Goal: Task Accomplishment & Management: Complete application form

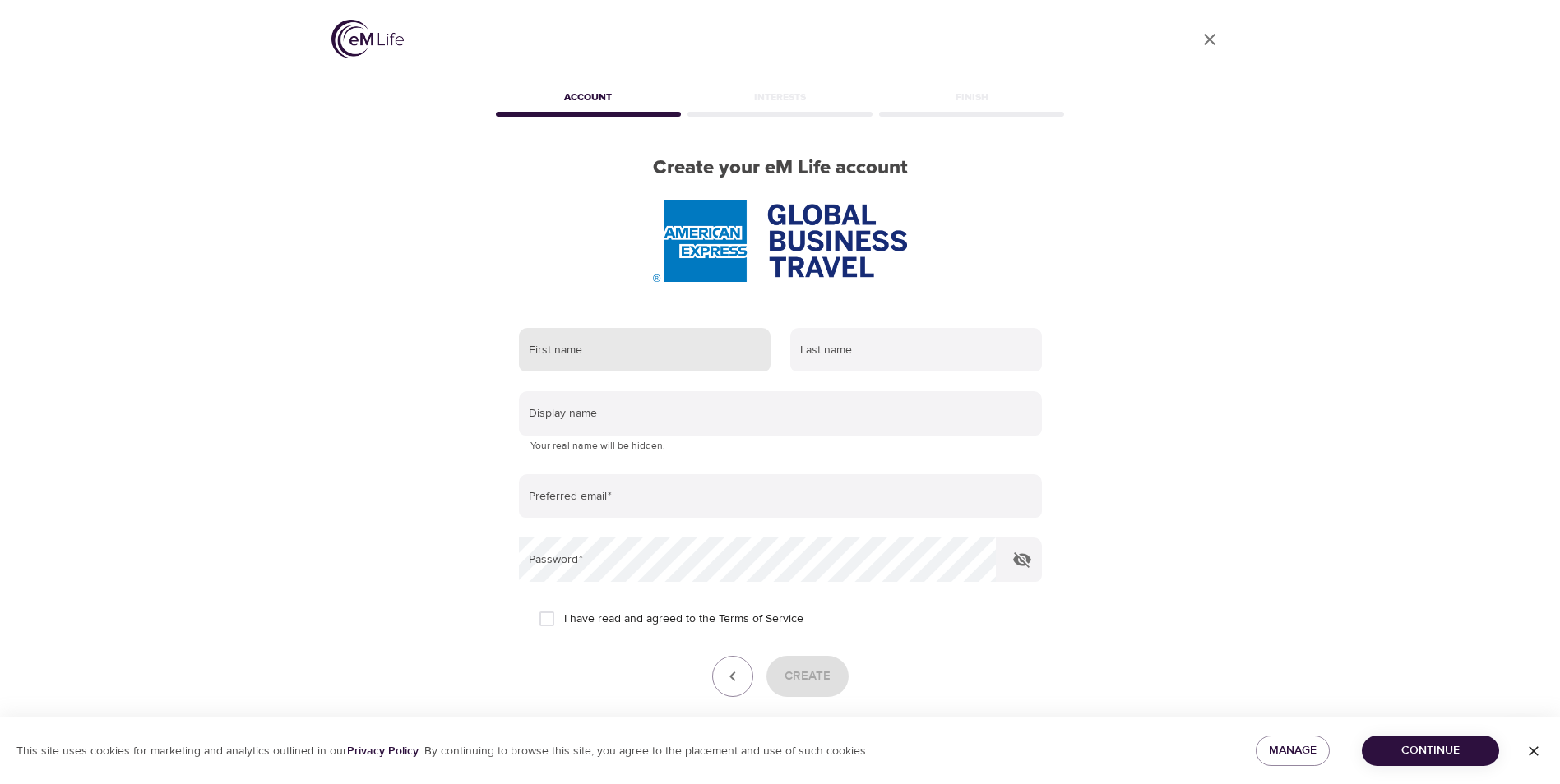
click at [650, 354] on input "text" at bounding box center [645, 350] width 251 height 44
type input "[PERSON_NAME]"
type input "[PERSON_NAME][DOMAIN_NAME][EMAIL_ADDRESS][PERSON_NAME][DOMAIN_NAME]"
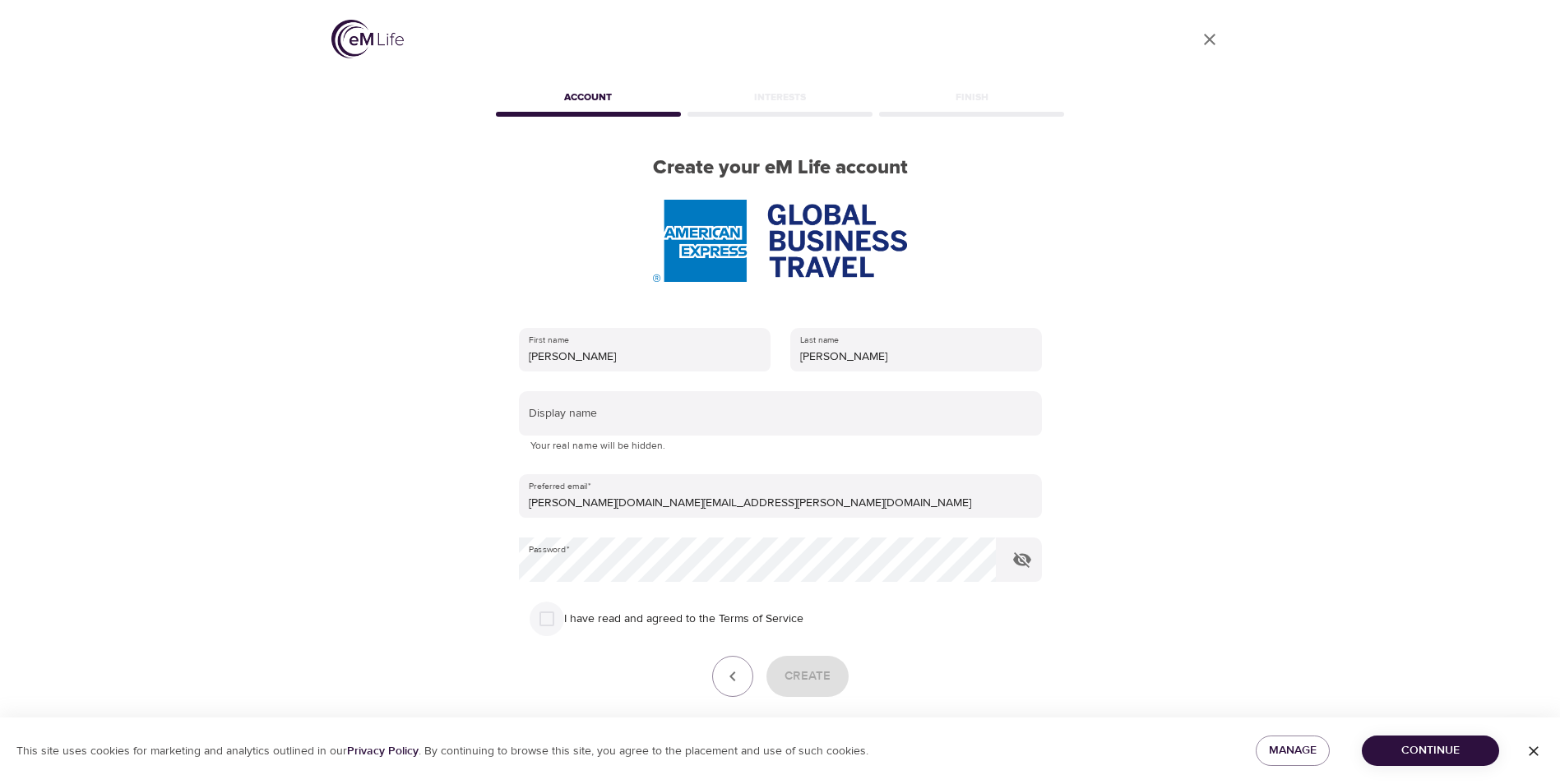
click at [549, 621] on input "I have read and agreed to the Terms of Service" at bounding box center [547, 619] width 34 height 34
checkbox input "true"
click at [789, 677] on span "Create" at bounding box center [807, 677] width 46 height 22
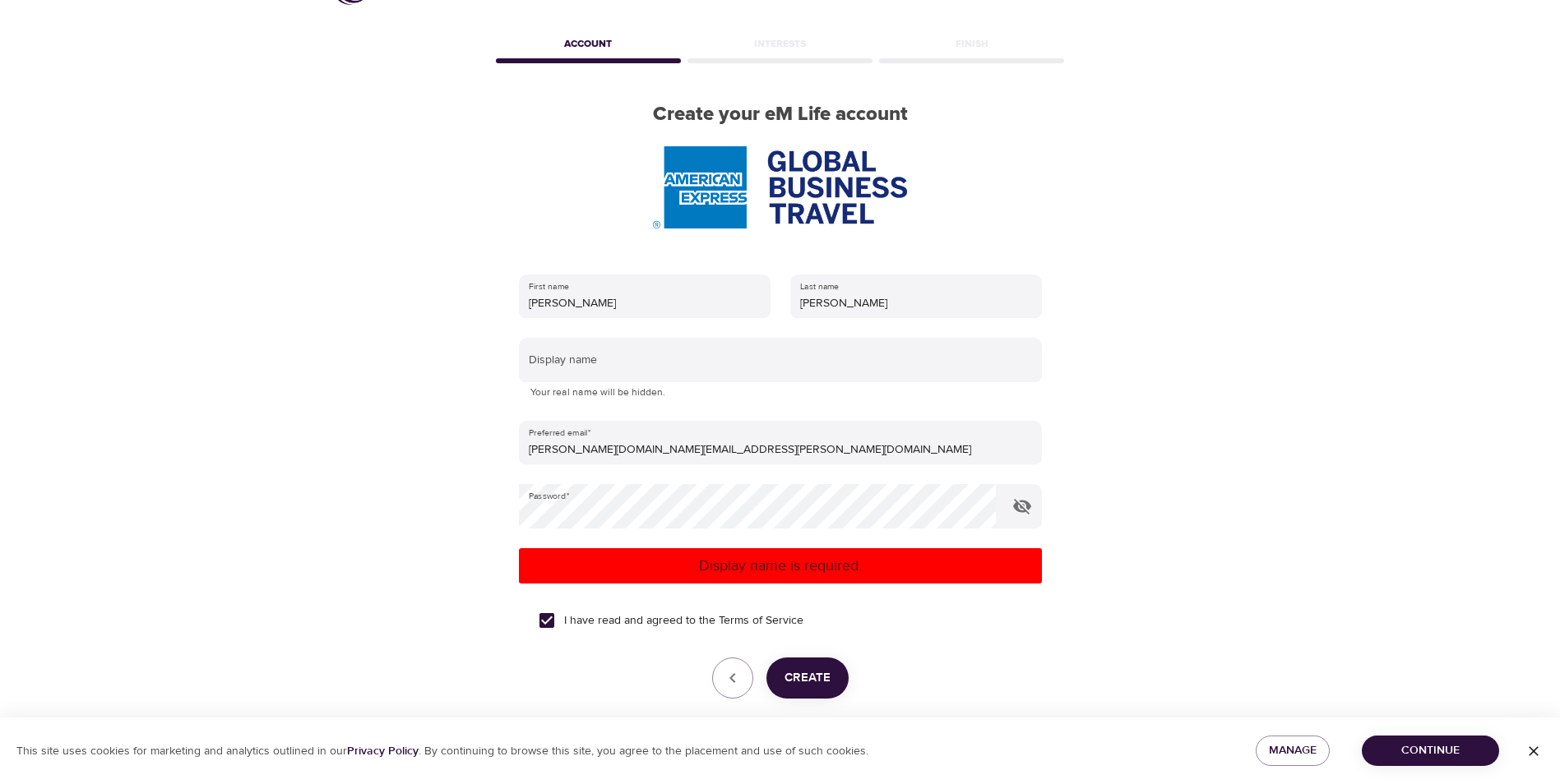
scroll to position [82, 0]
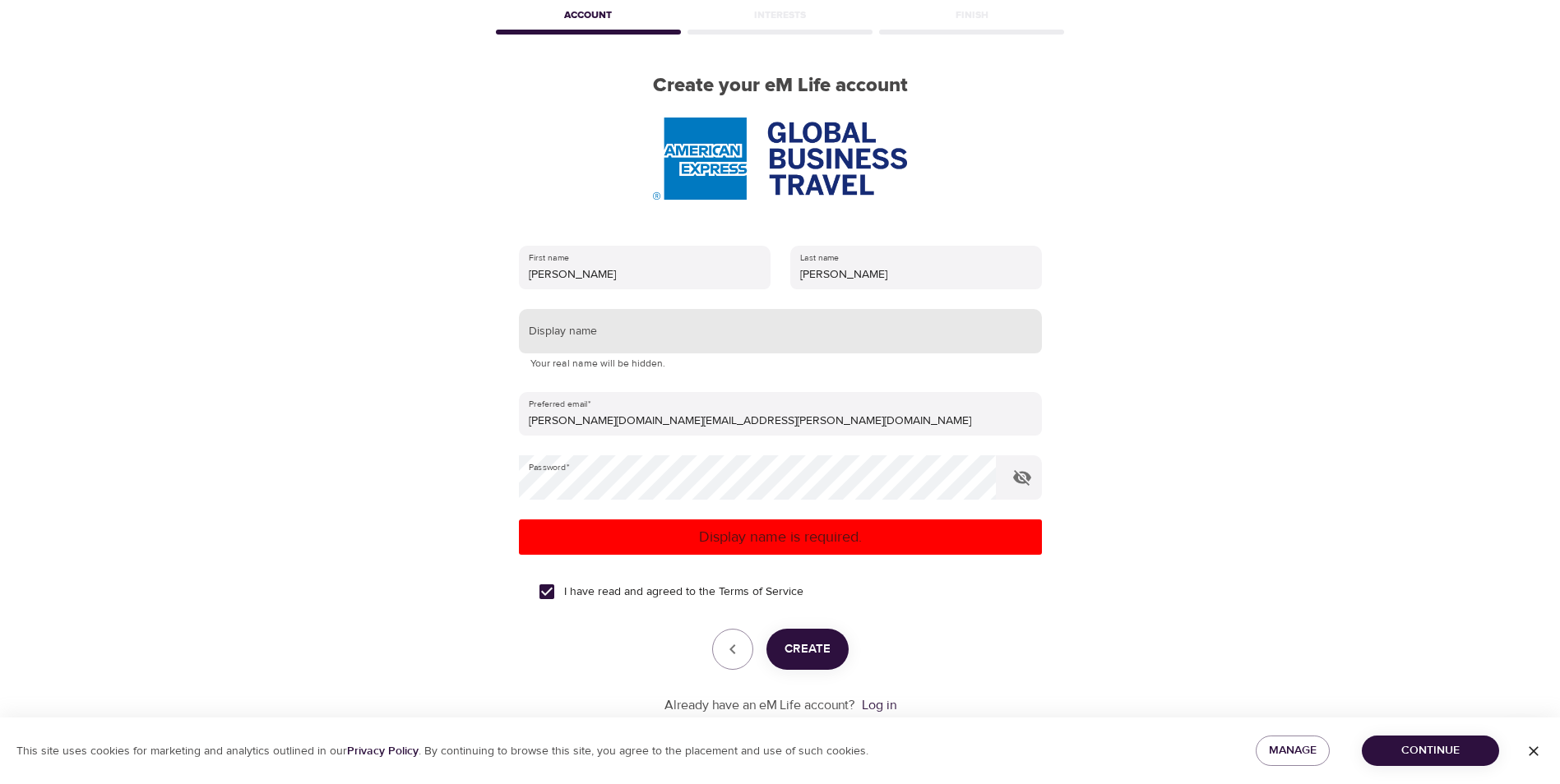
click at [672, 341] on input "text" at bounding box center [780, 331] width 523 height 44
click at [813, 644] on span "Create" at bounding box center [807, 649] width 46 height 22
click at [675, 331] on input "Janet" at bounding box center [780, 331] width 523 height 44
type input "JanetWal"
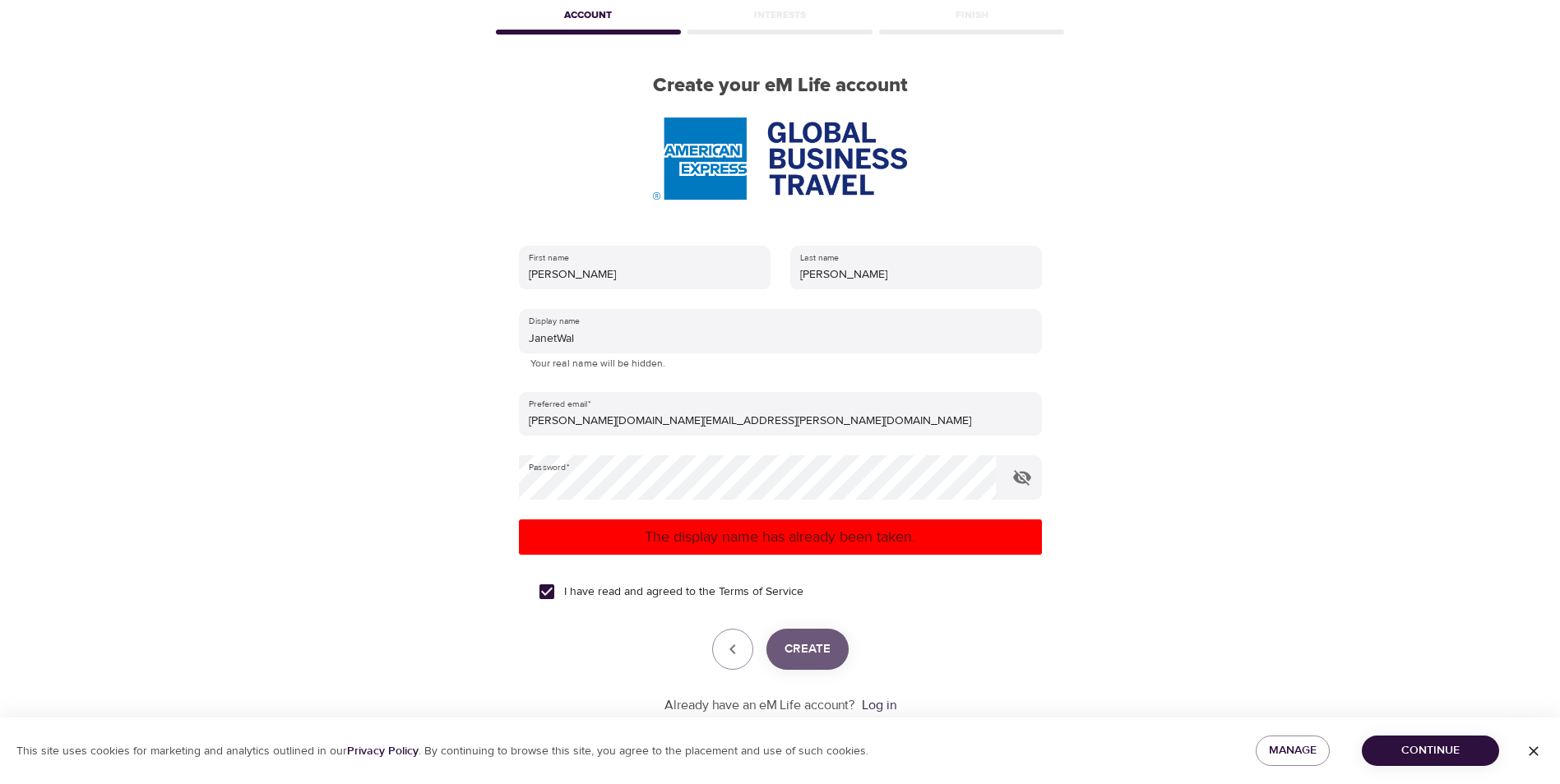
click at [791, 648] on span "Create" at bounding box center [807, 649] width 46 height 22
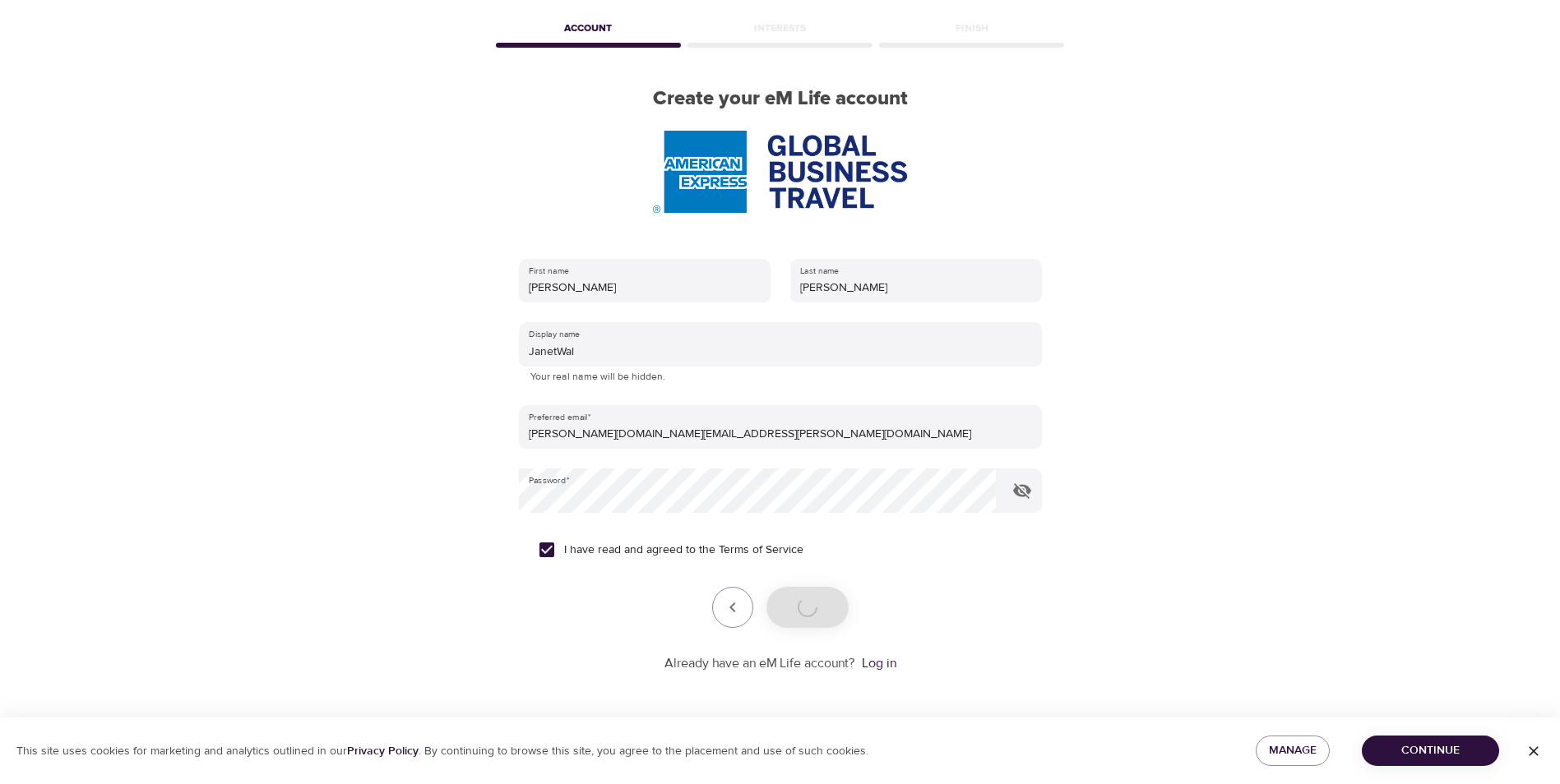
scroll to position [69, 0]
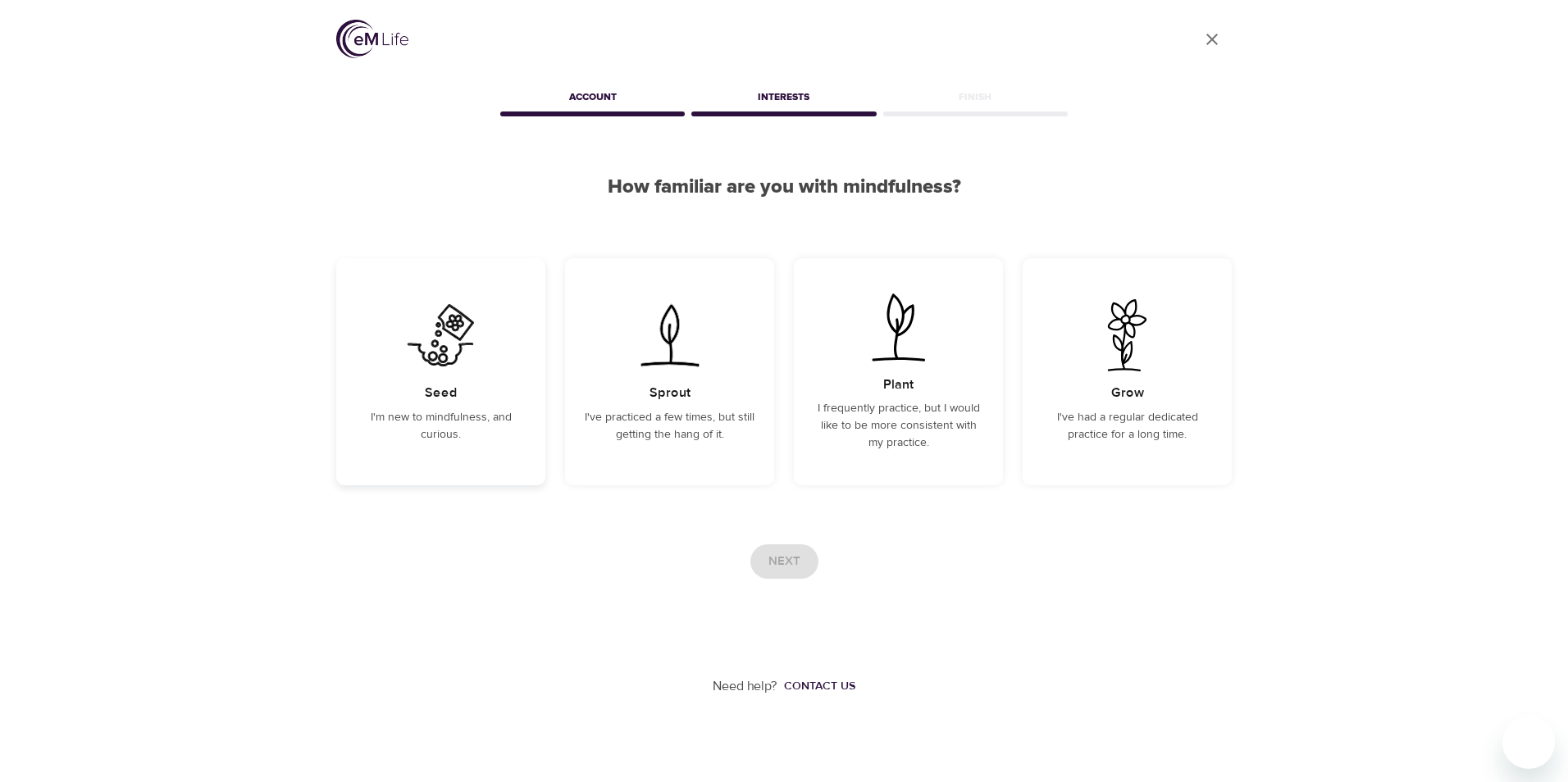
click at [513, 433] on p "I'm new to mindfulness, and curious." at bounding box center [441, 427] width 170 height 34
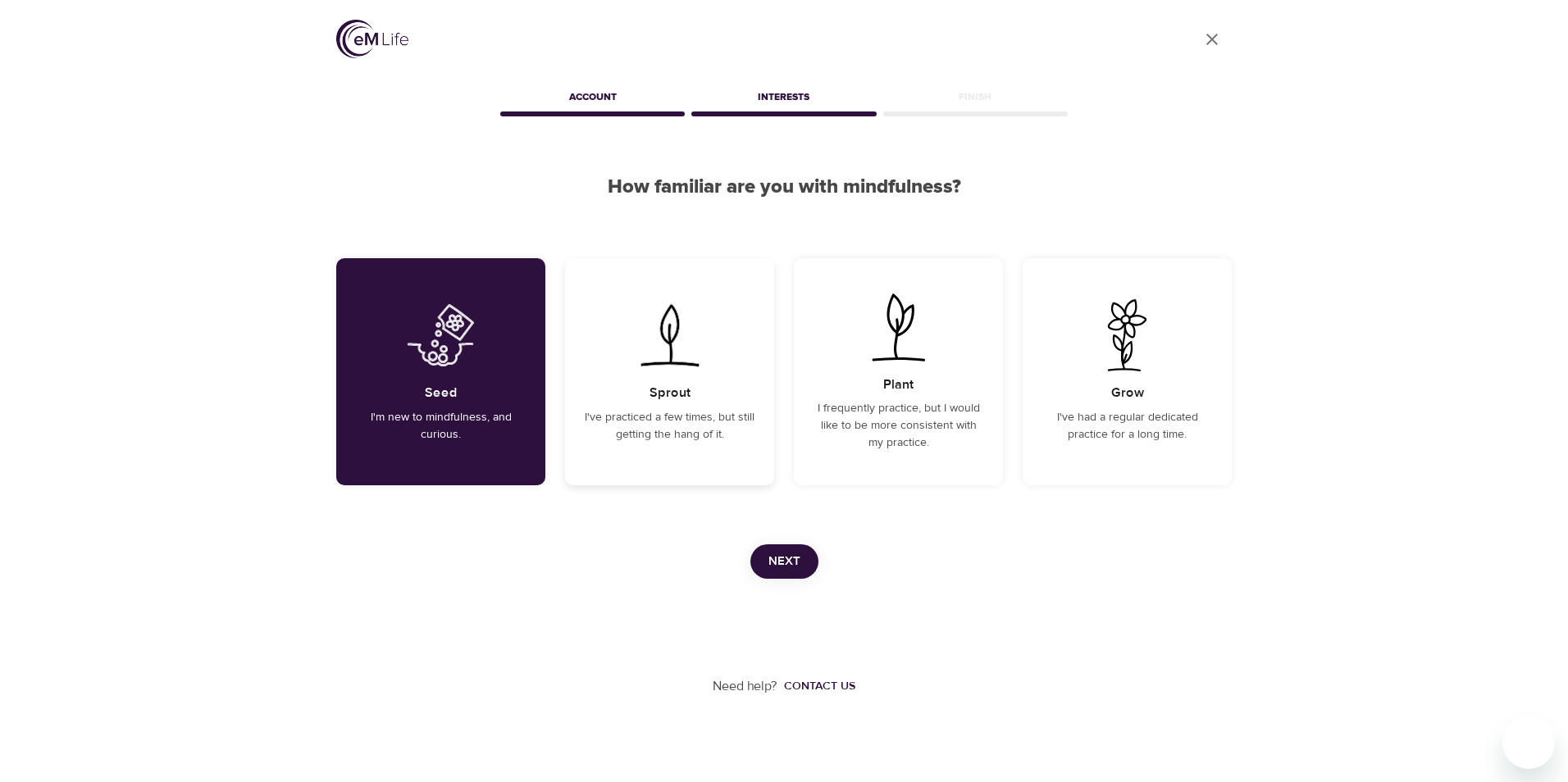
click at [625, 420] on p "I've practiced a few times, but still getting the hang of it." at bounding box center [669, 427] width 170 height 34
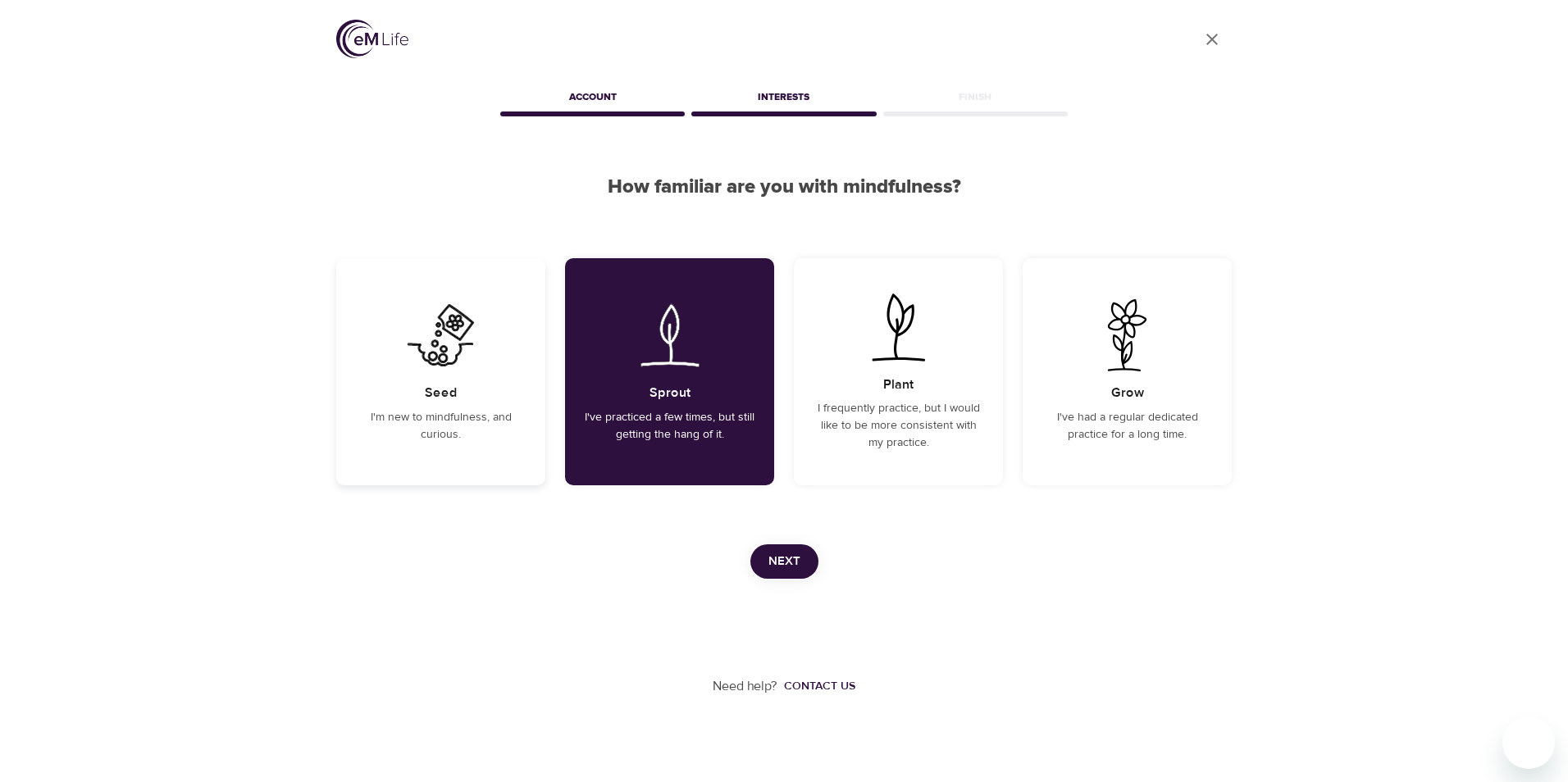
click at [525, 424] on p "I'm new to mindfulness, and curious." at bounding box center [441, 427] width 170 height 34
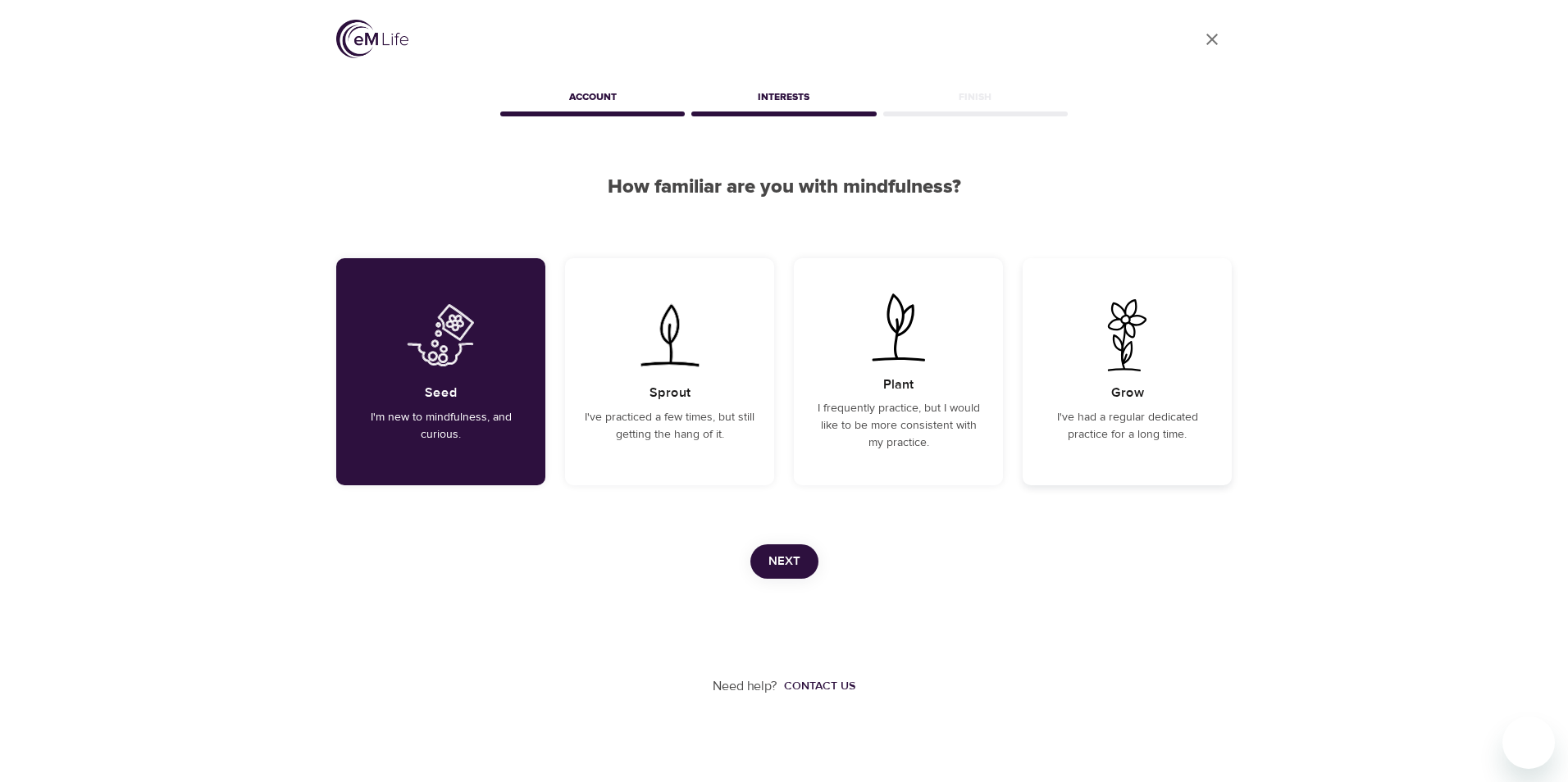
click at [1040, 405] on div "Grow I've had a regular dedicated practice for a long time." at bounding box center [1127, 372] width 209 height 227
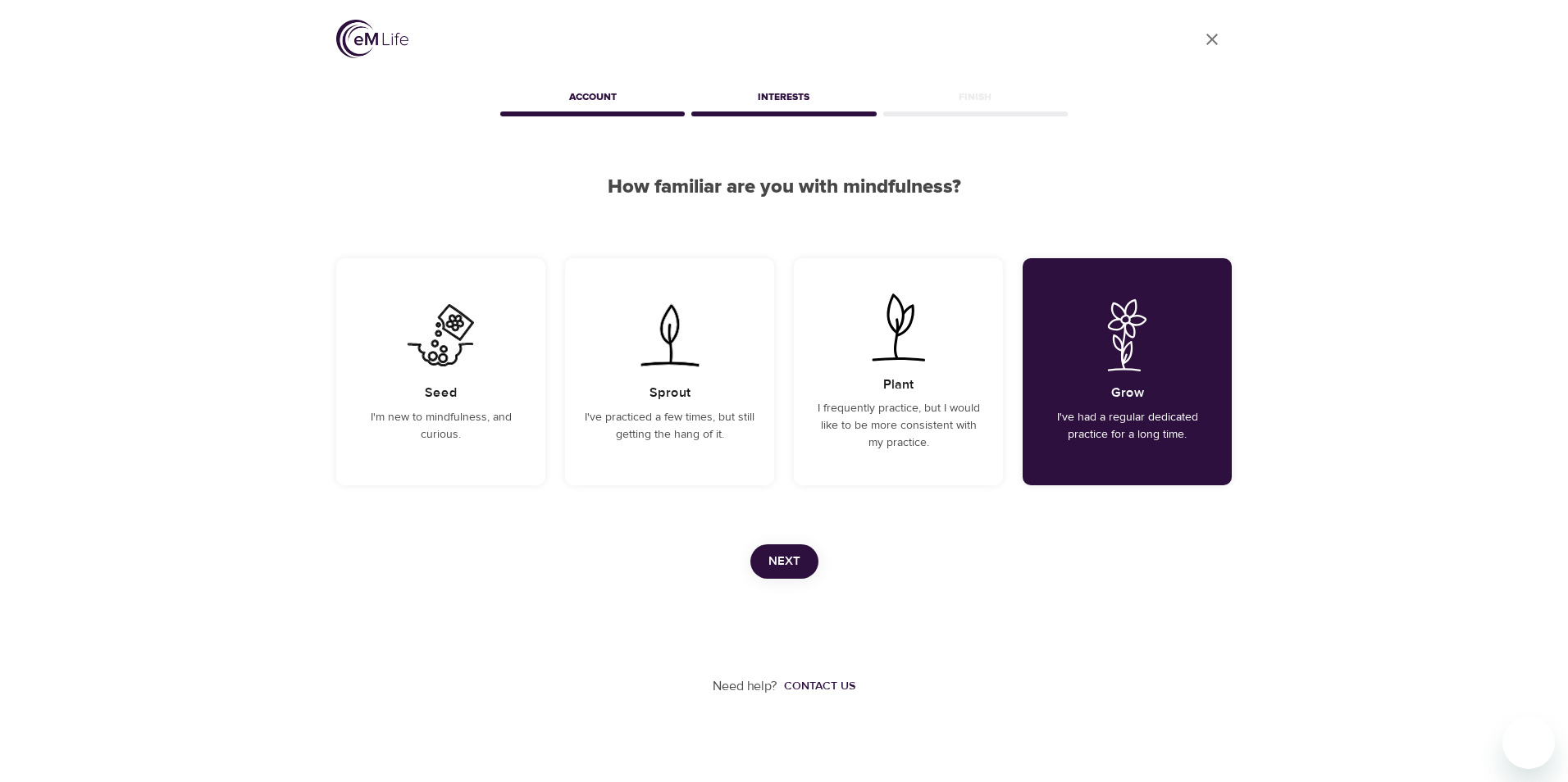
click at [809, 566] on button "Next" at bounding box center [784, 562] width 68 height 34
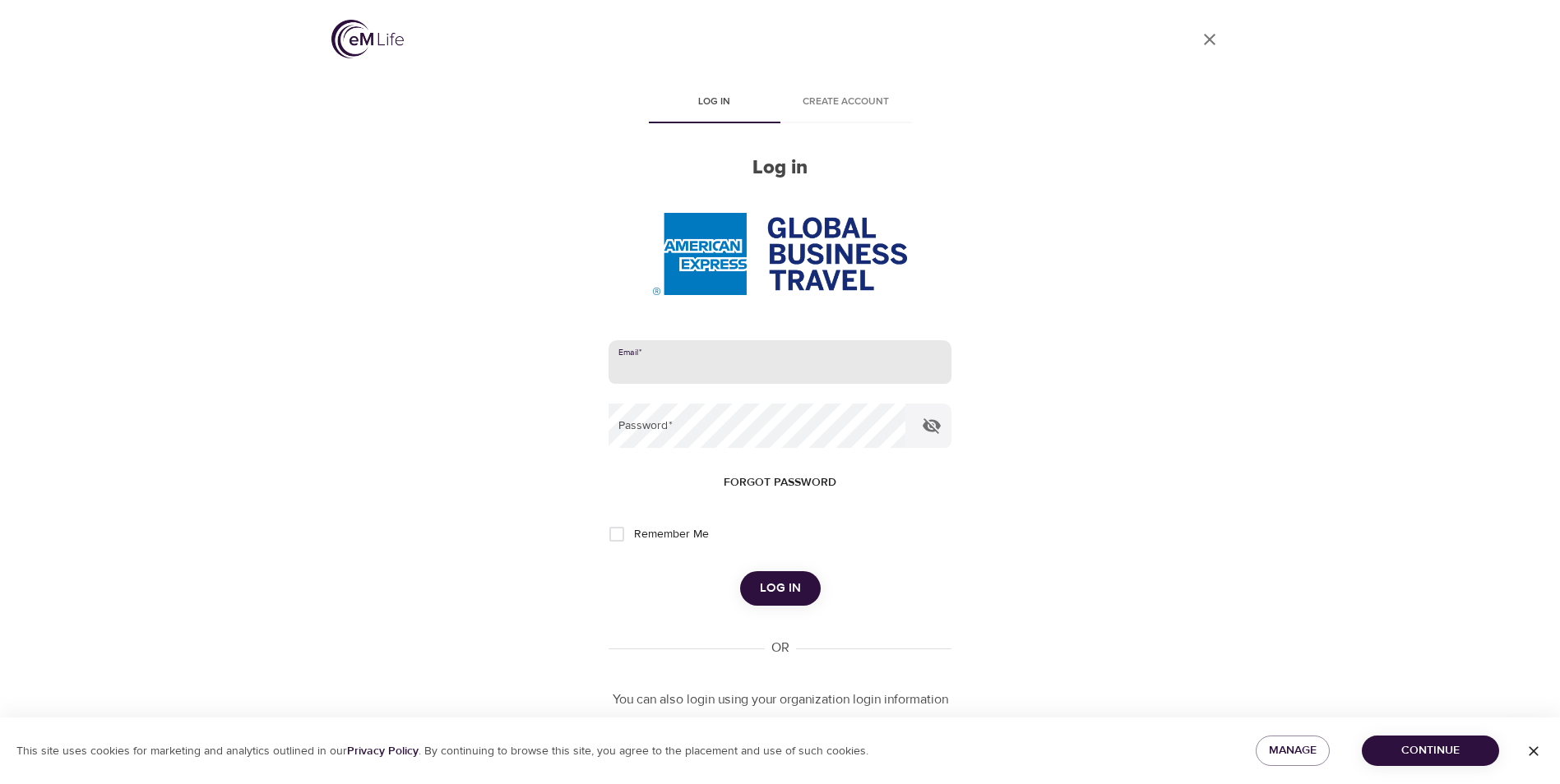
click at [771, 375] on input "email" at bounding box center [780, 362] width 342 height 44
type input "[PERSON_NAME][DOMAIN_NAME][EMAIL_ADDRESS][PERSON_NAME][DOMAIN_NAME]"
drag, startPoint x: 798, startPoint y: 581, endPoint x: 765, endPoint y: 593, distance: 35.1
click at [765, 593] on span "Log in" at bounding box center [780, 589] width 41 height 22
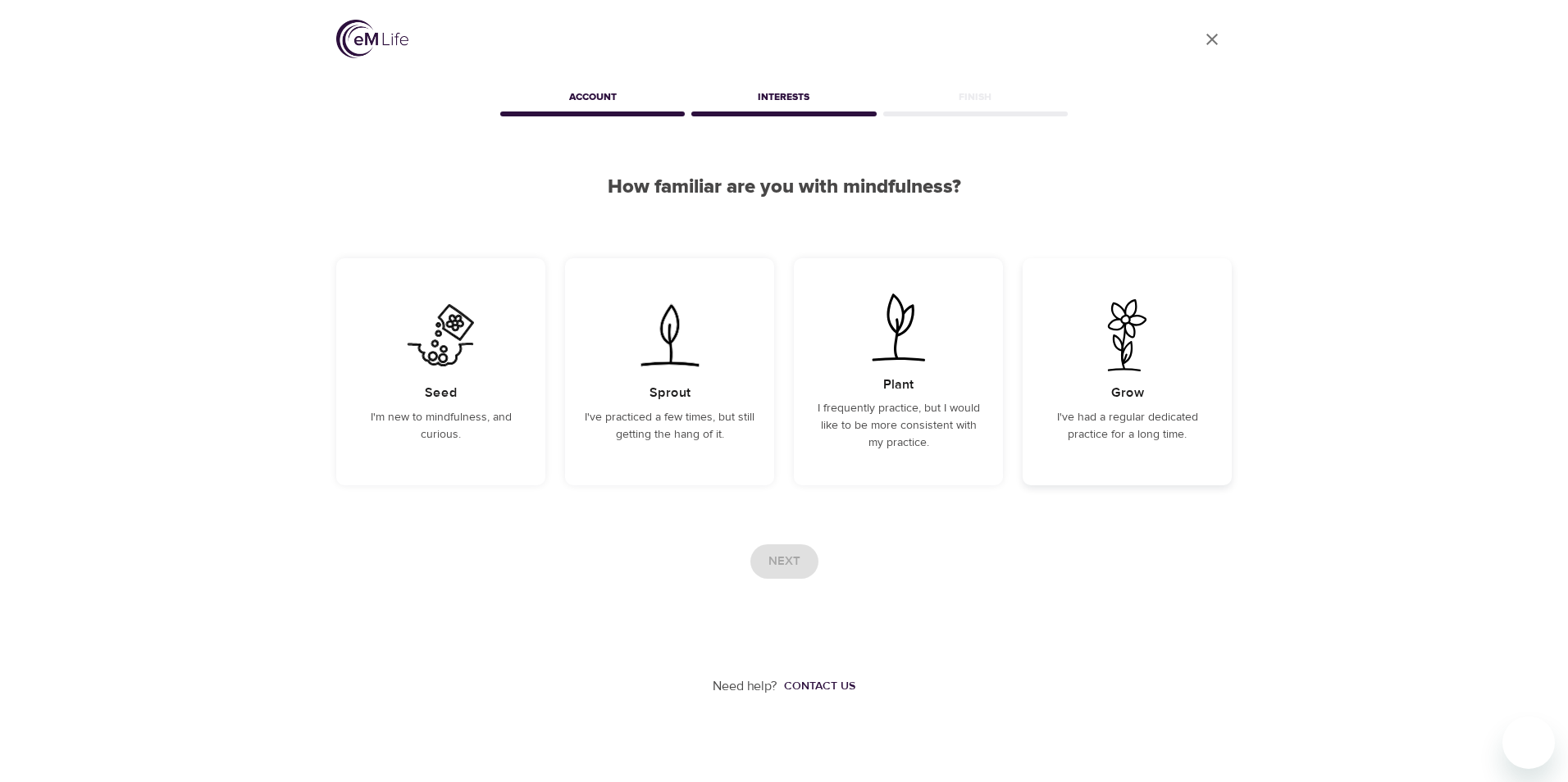
click at [1133, 426] on p "I've had a regular dedicated practice for a long time." at bounding box center [1127, 427] width 170 height 34
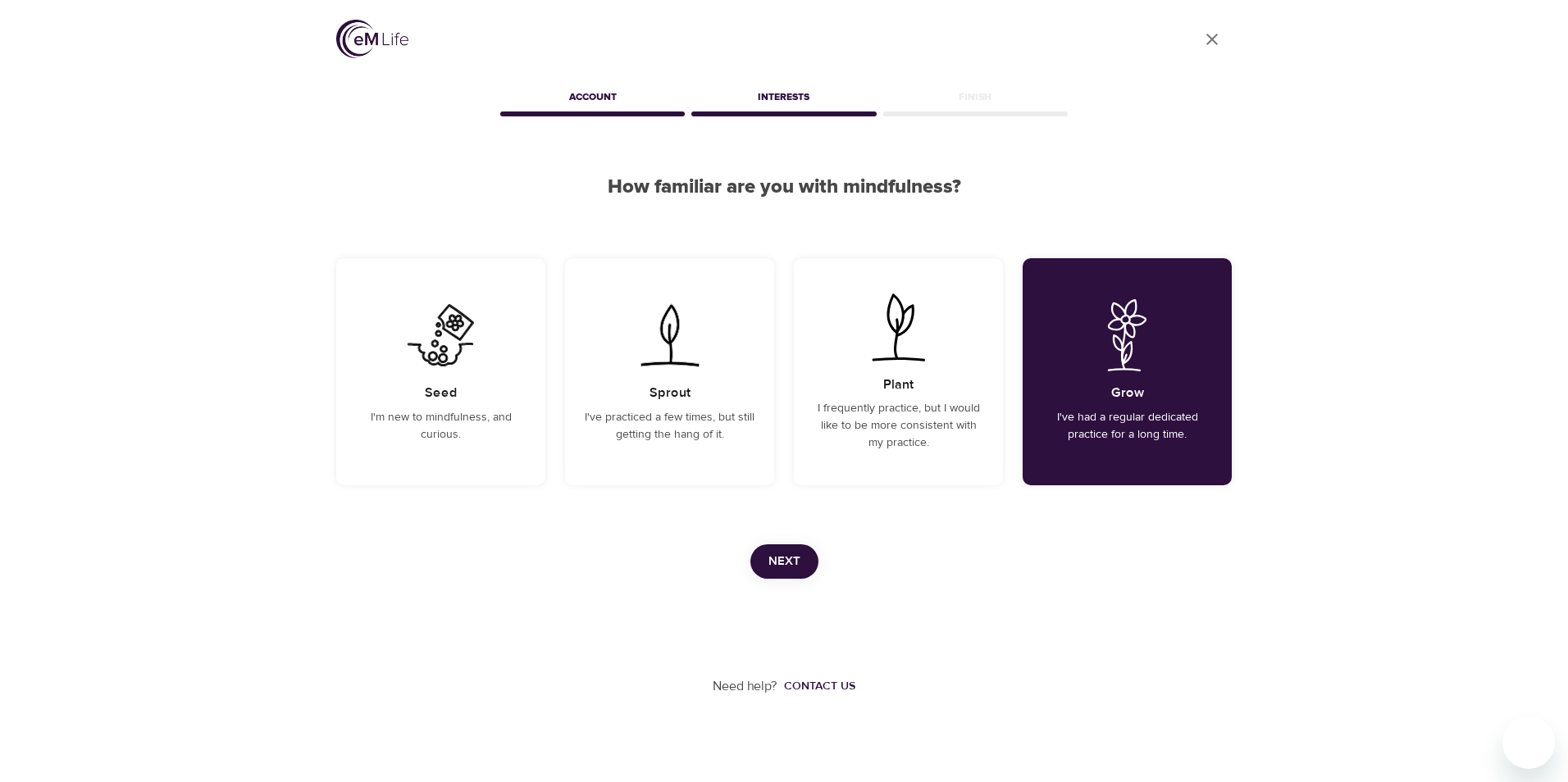
click at [802, 559] on button "Next" at bounding box center [784, 562] width 68 height 34
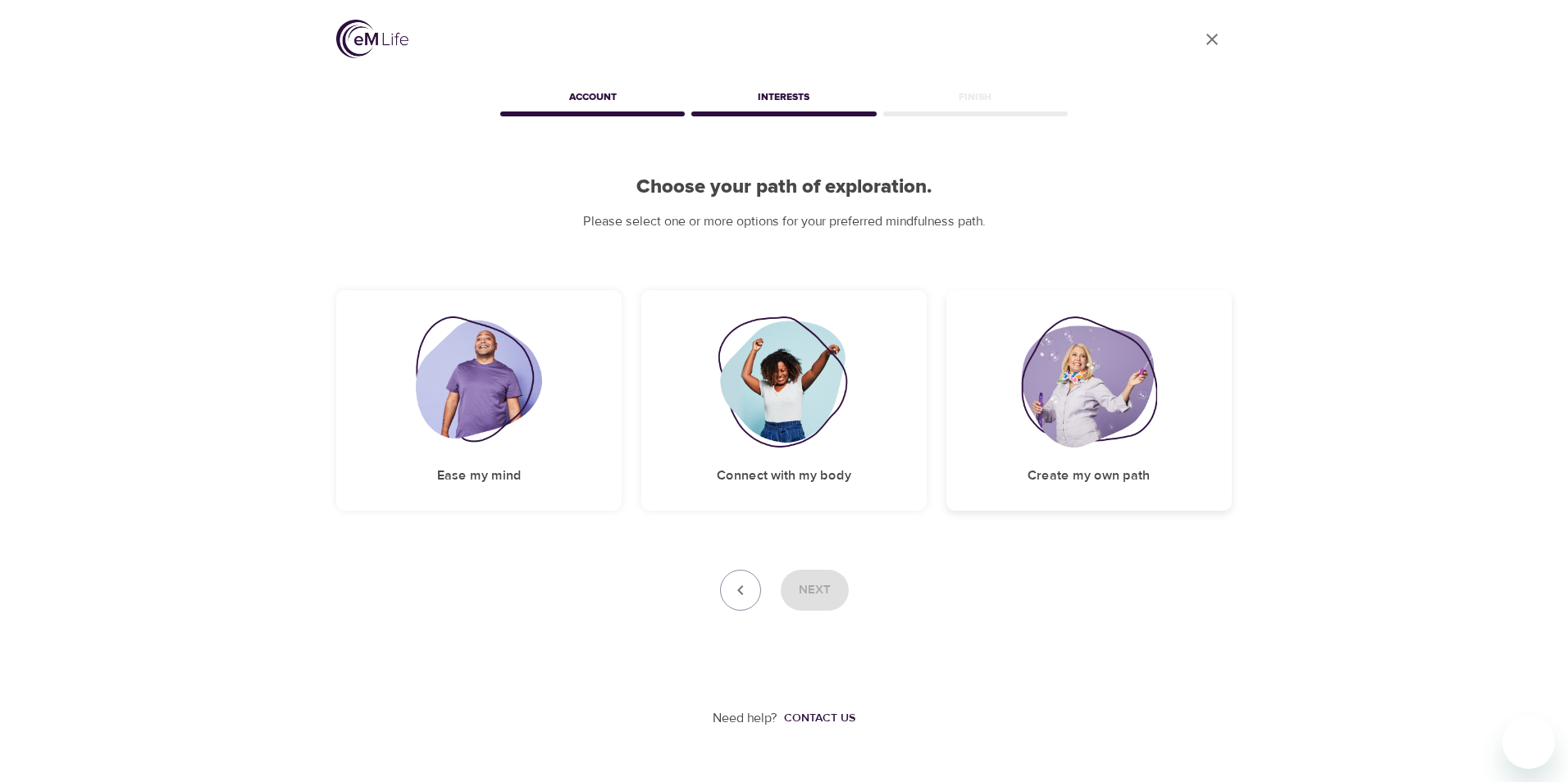
click at [1057, 483] on h5 "Create my own path" at bounding box center [1087, 475] width 122 height 17
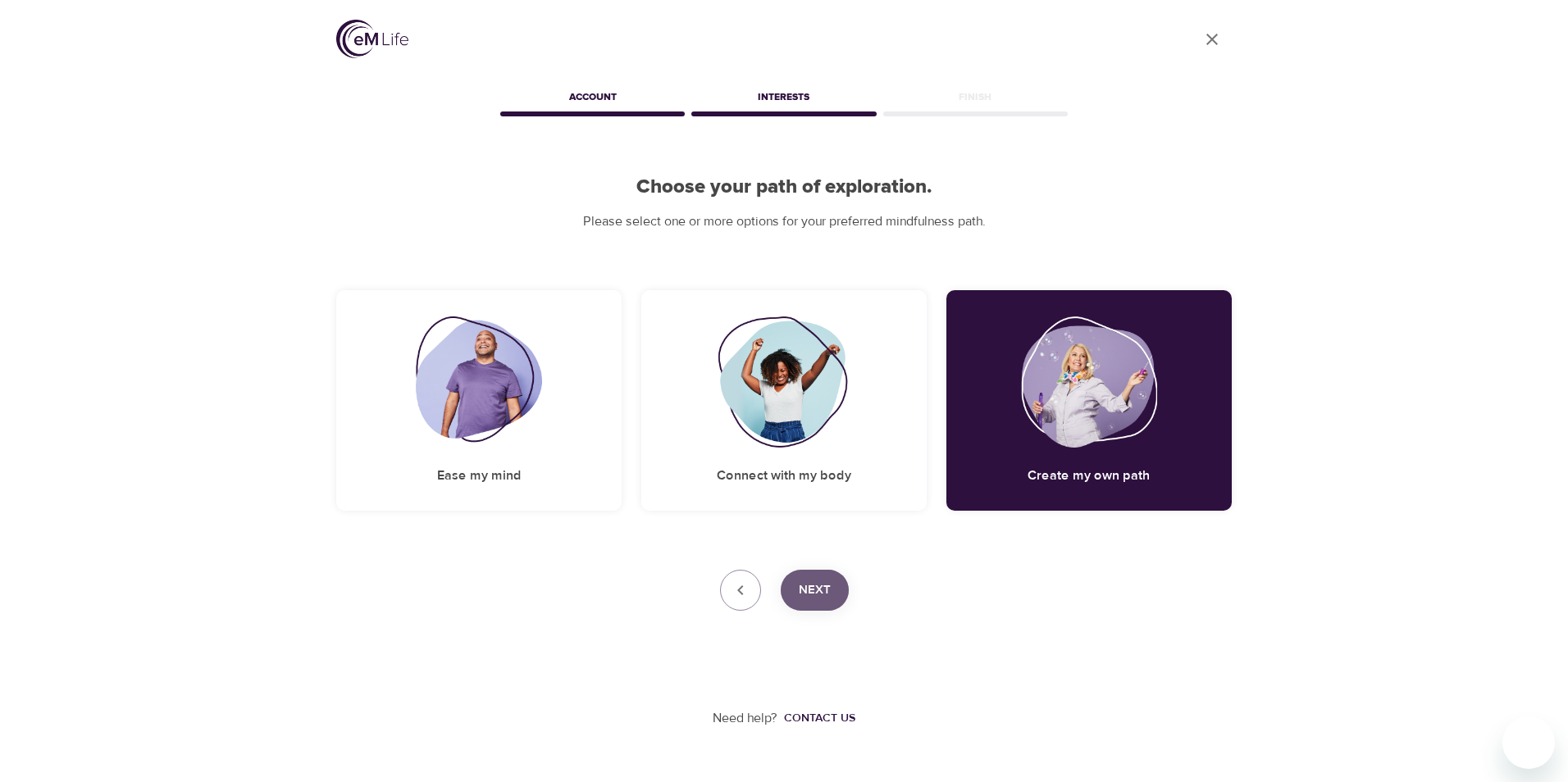
click at [819, 583] on span "Next" at bounding box center [814, 591] width 32 height 22
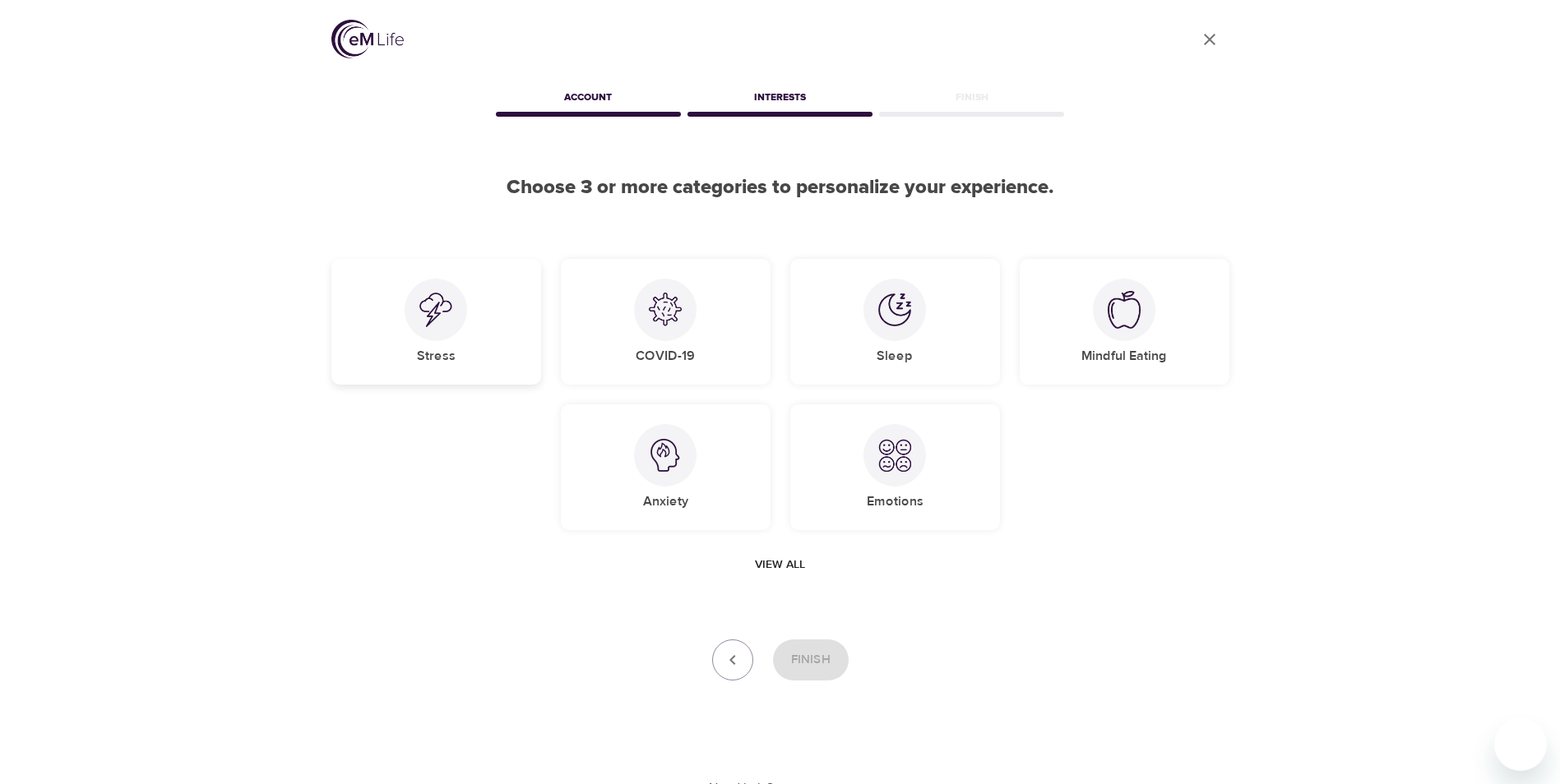
click at [496, 362] on div "Stress" at bounding box center [436, 321] width 210 height 126
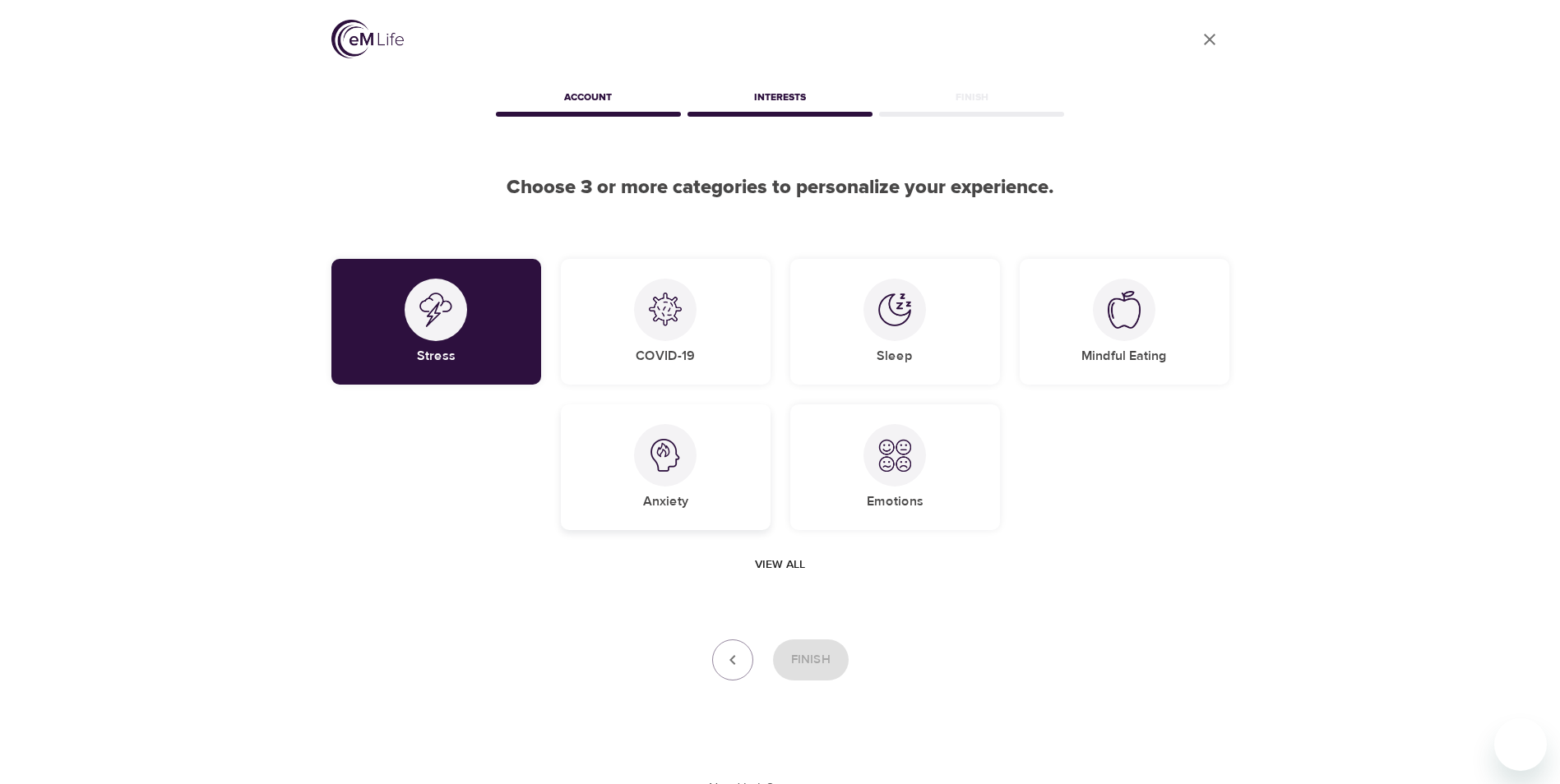
click at [629, 467] on div "Anxiety" at bounding box center [666, 467] width 210 height 126
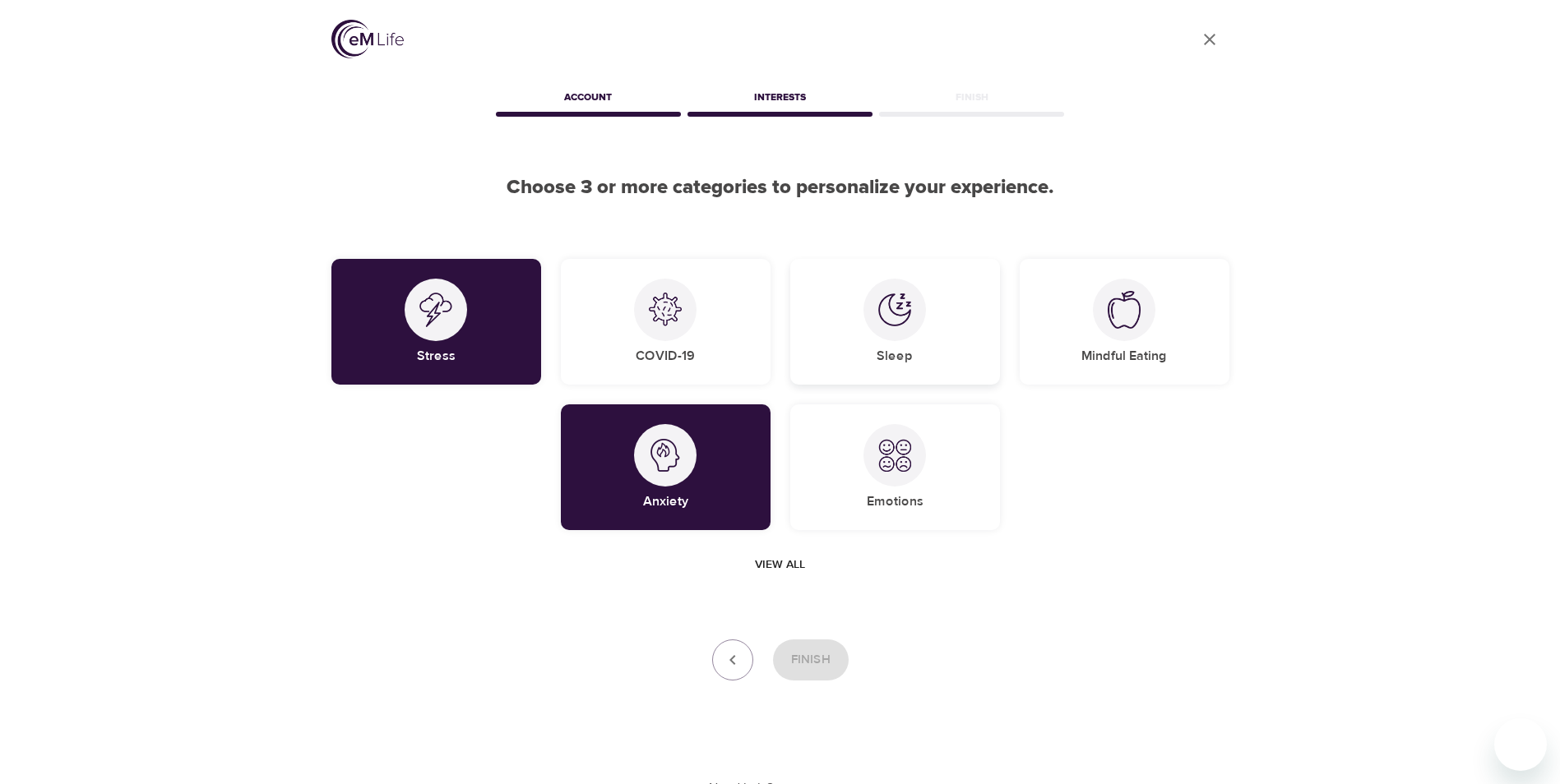
click at [903, 349] on h5 "Sleep" at bounding box center [894, 356] width 36 height 17
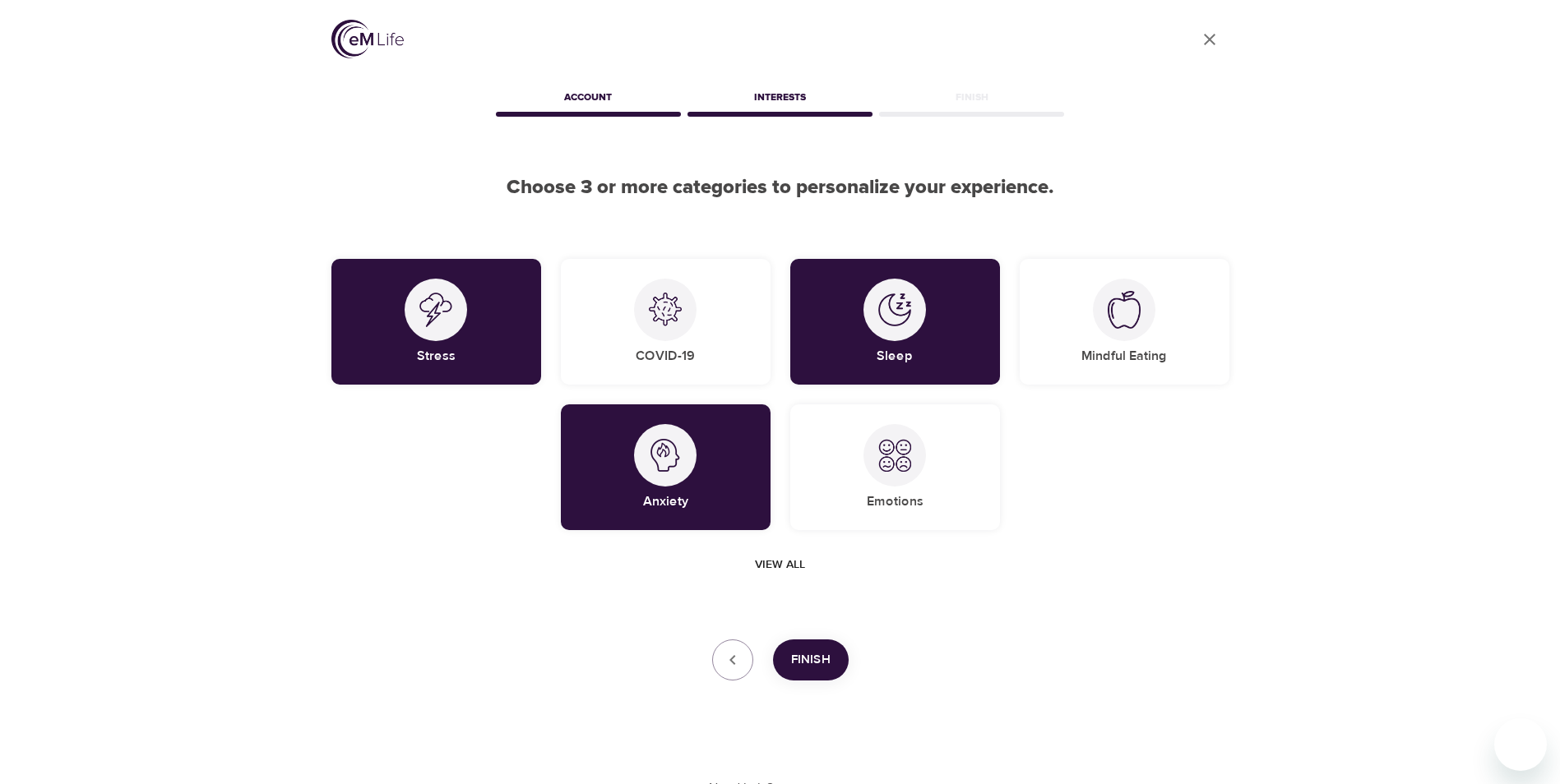
click at [826, 675] on button "Finish" at bounding box center [811, 659] width 76 height 41
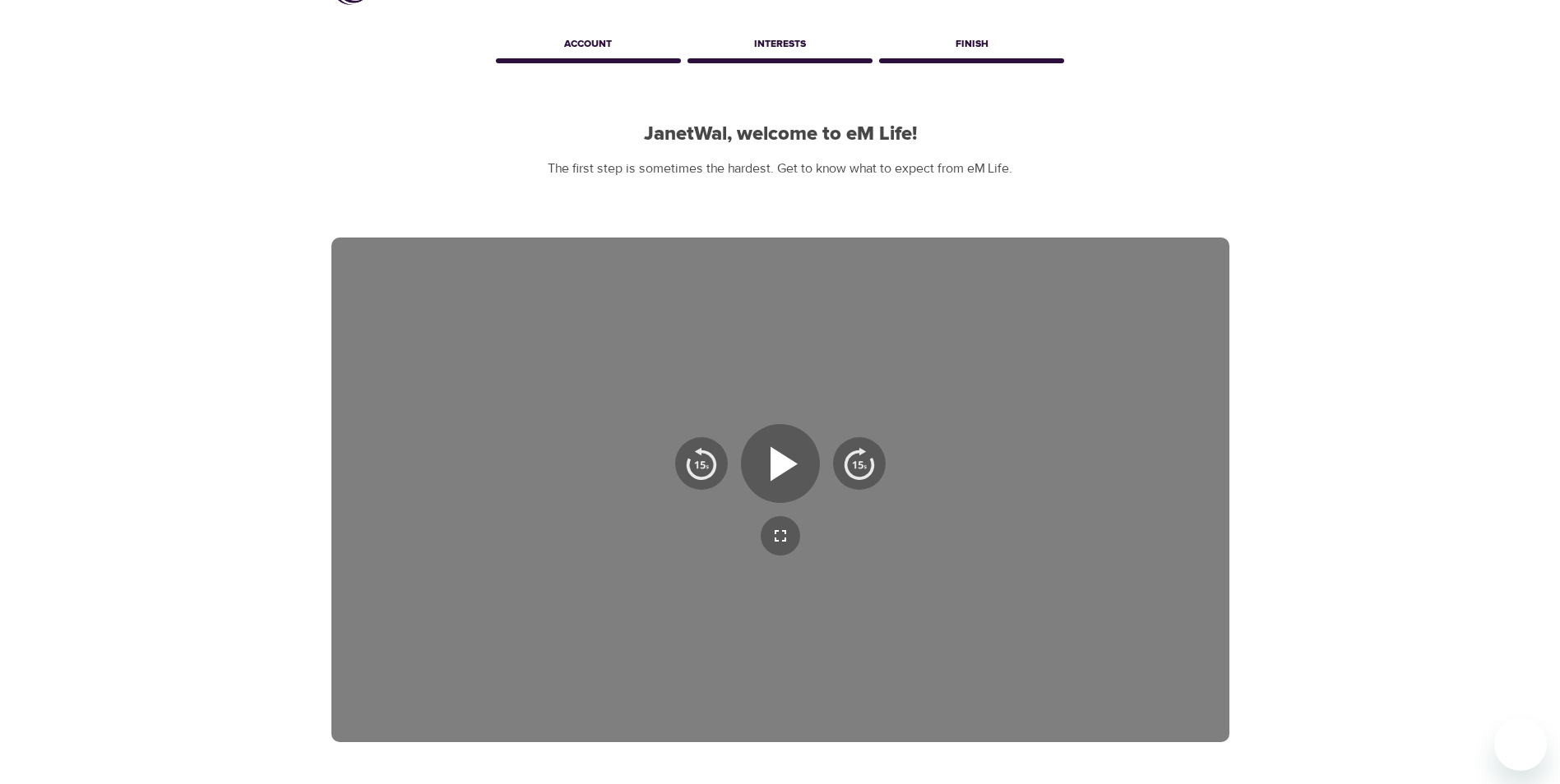
scroll to position [82, 0]
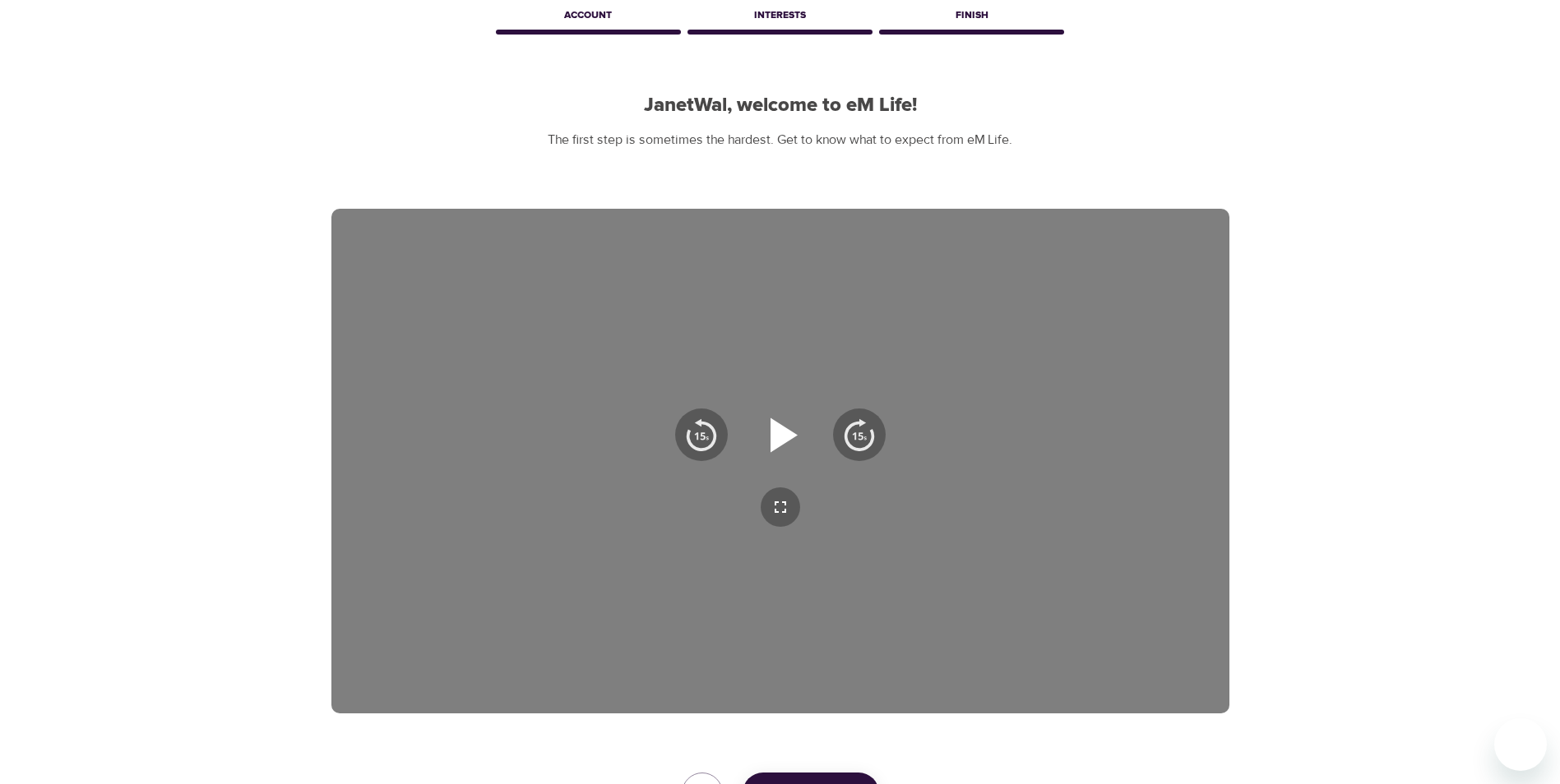
click at [790, 451] on icon "button" at bounding box center [780, 434] width 59 height 59
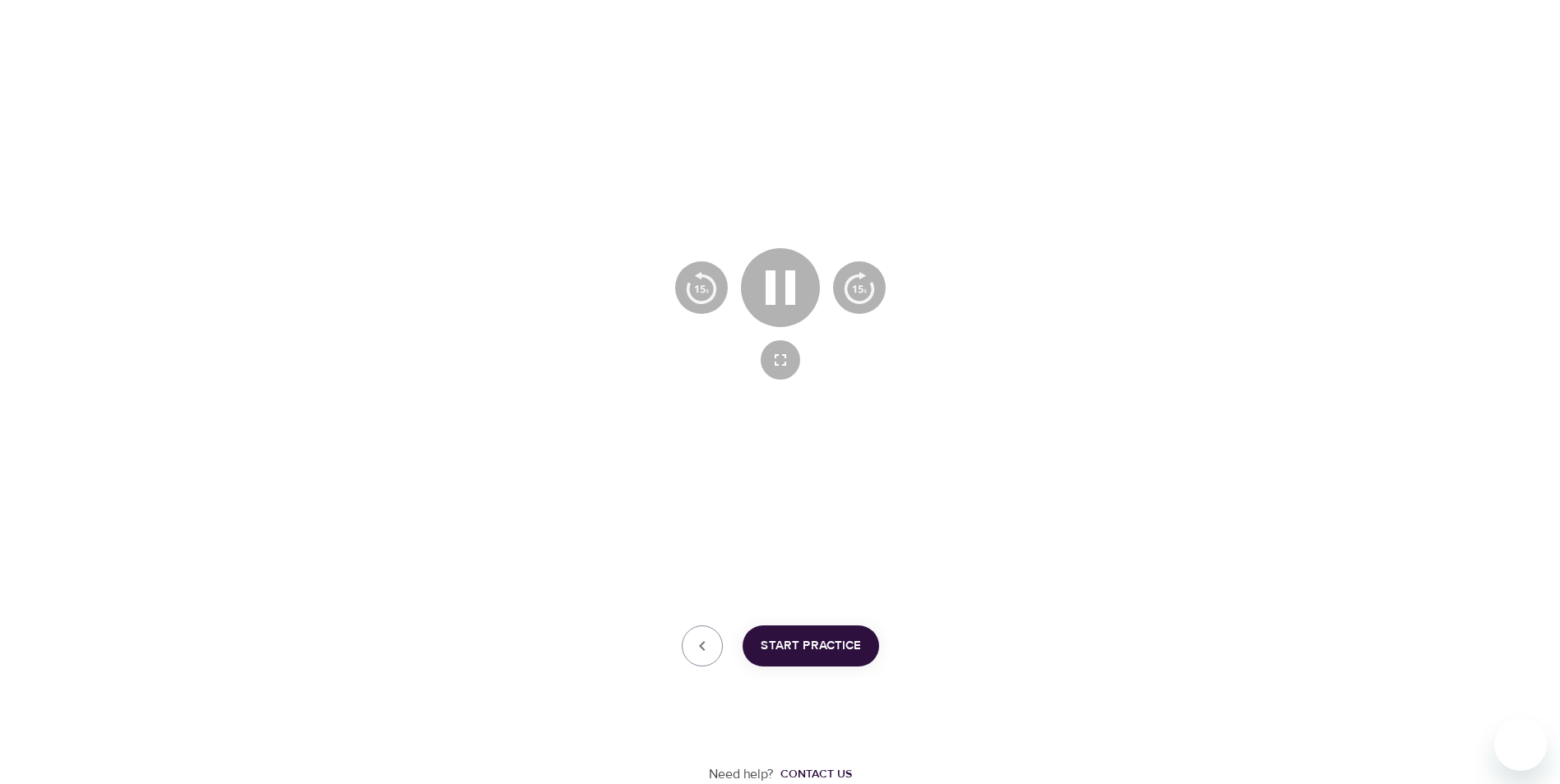
scroll to position [147, 0]
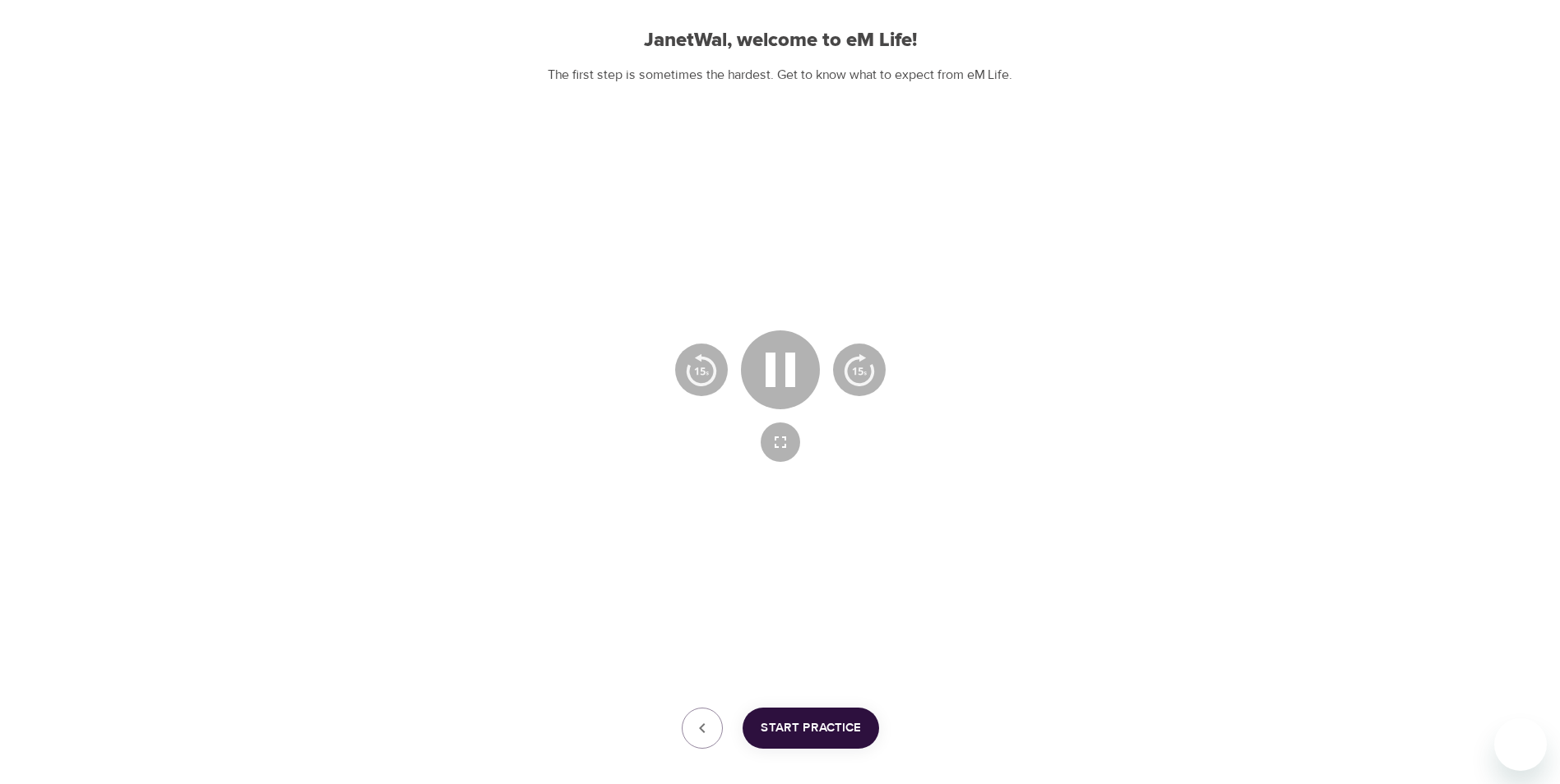
click at [1063, 383] on div at bounding box center [780, 396] width 898 height 505
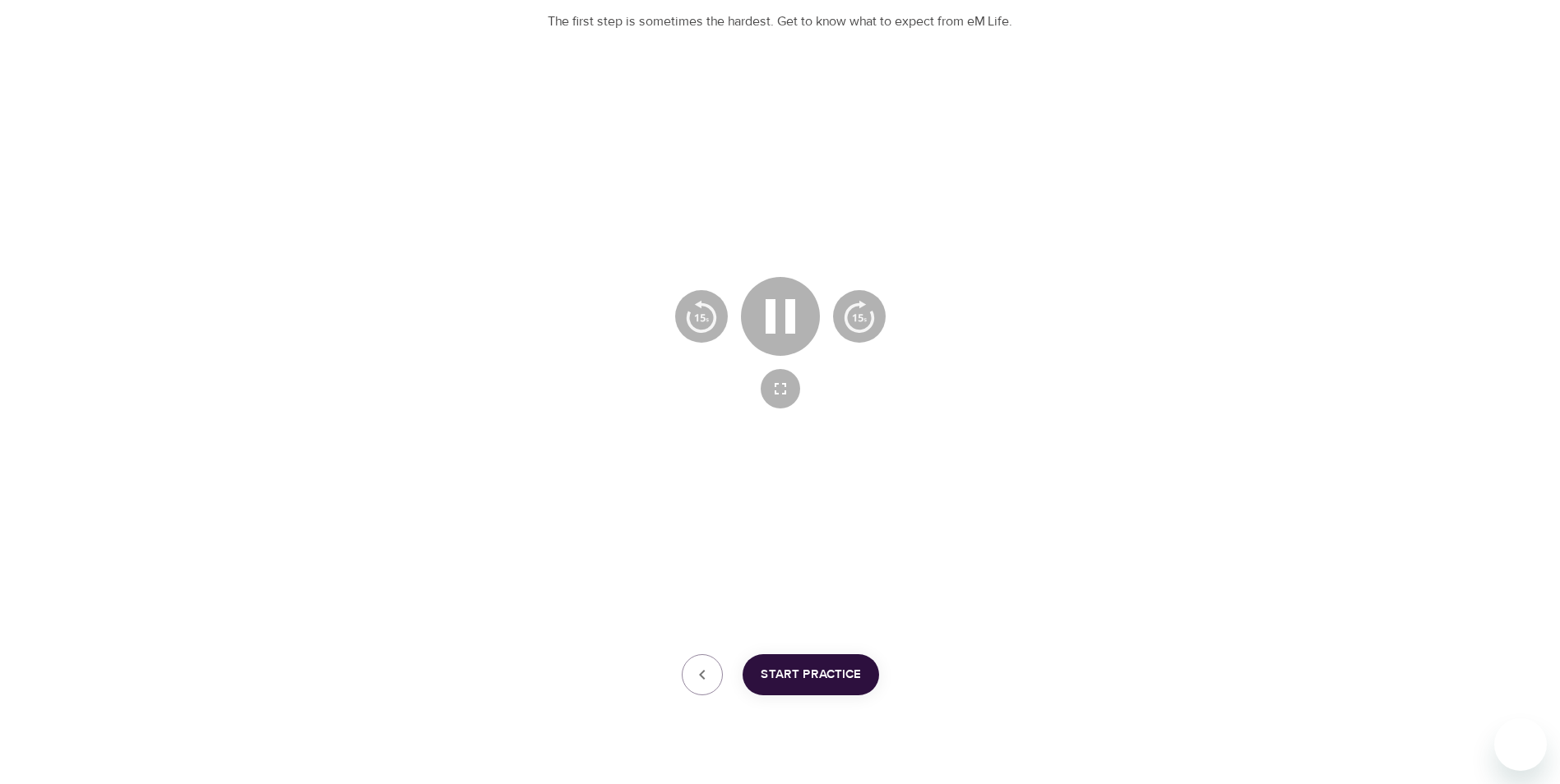
scroll to position [230, 0]
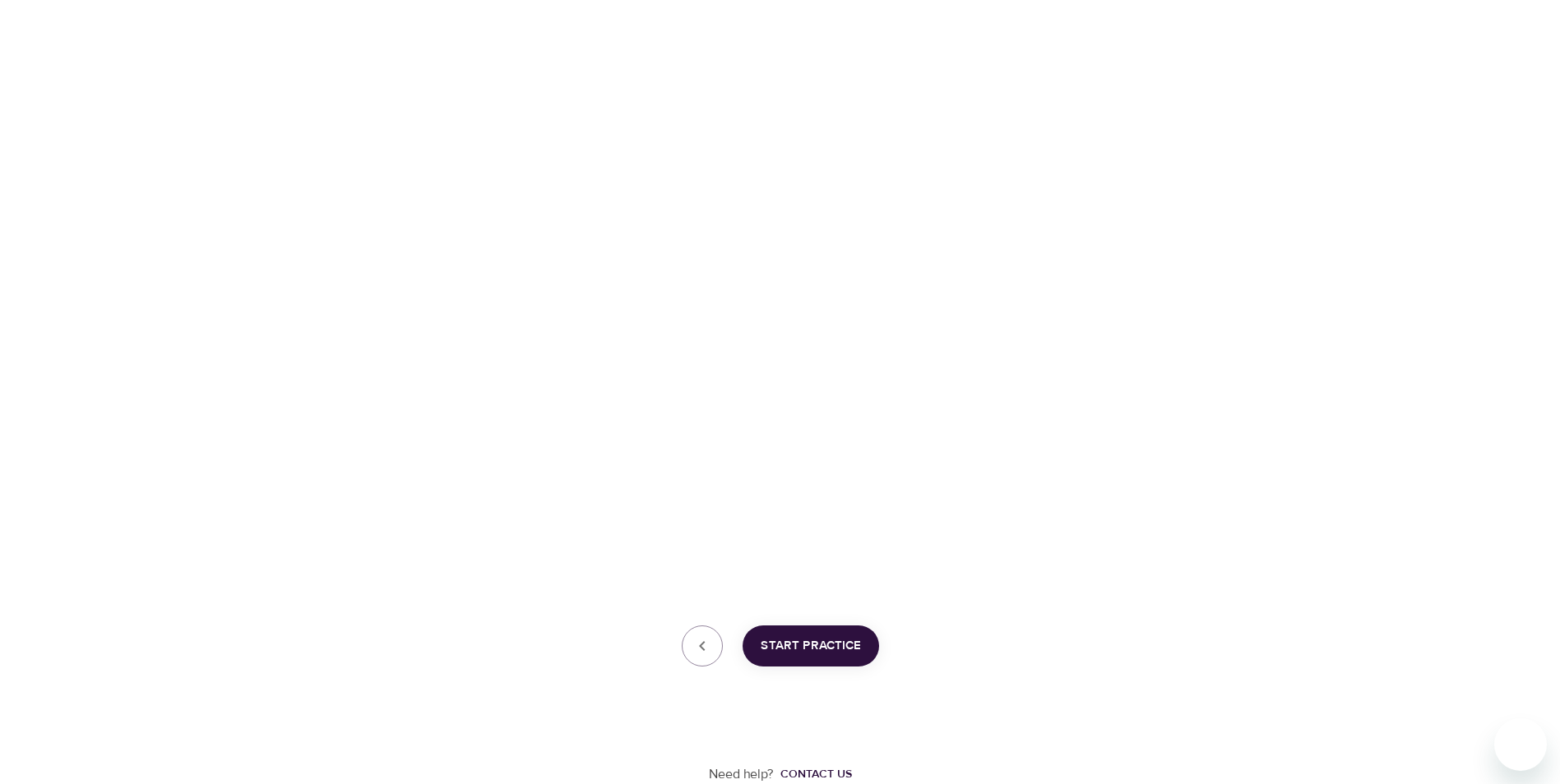
click at [873, 650] on button "Start Practice" at bounding box center [810, 646] width 137 height 41
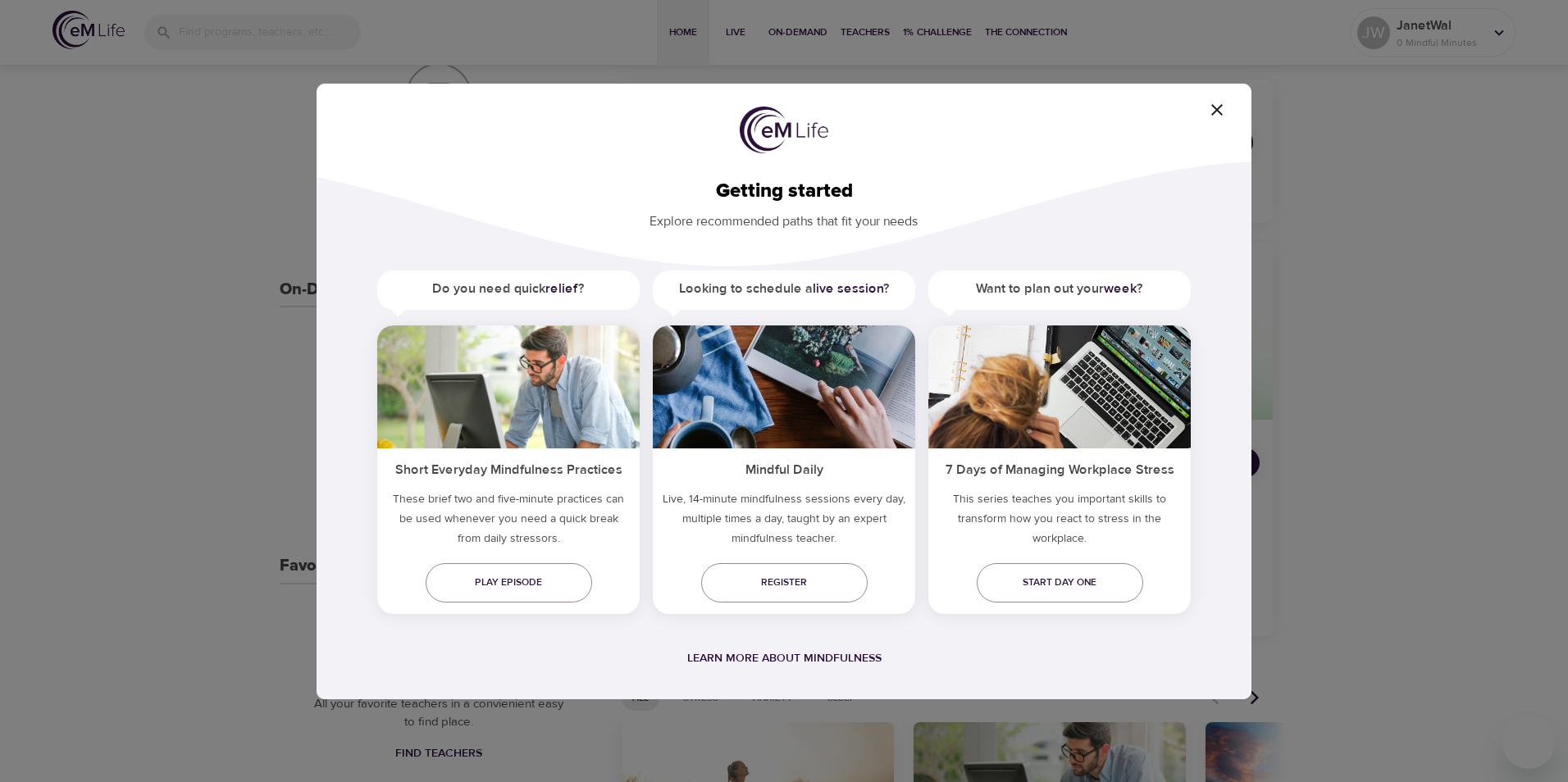
drag, startPoint x: 1215, startPoint y: 105, endPoint x: 1399, endPoint y: 86, distance: 185.0
click at [1215, 105] on icon "button" at bounding box center [1216, 110] width 20 height 20
